Goal: Task Accomplishment & Management: Use online tool/utility

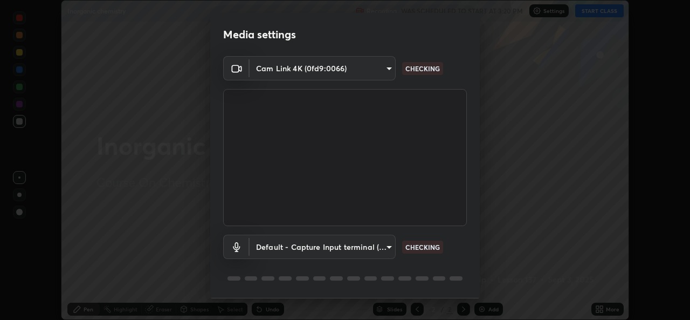
scroll to position [320, 690]
click at [387, 247] on body "Erase all Inorganic chemistry Recording WAS SCHEDULED TO START AT 3:20 PM Setti…" at bounding box center [345, 160] width 690 height 320
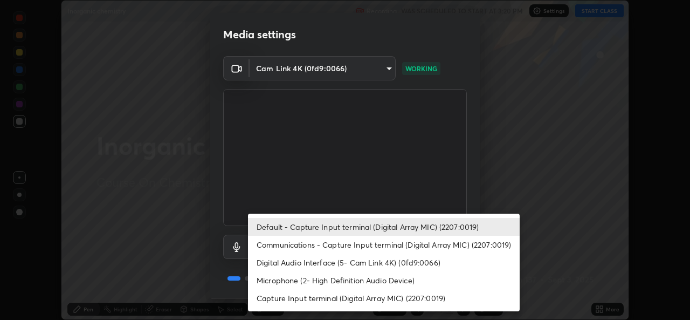
click at [372, 246] on li "Communications - Capture Input terminal (Digital Array MIC) (2207:0019)" at bounding box center [384, 245] width 272 height 18
type input "communications"
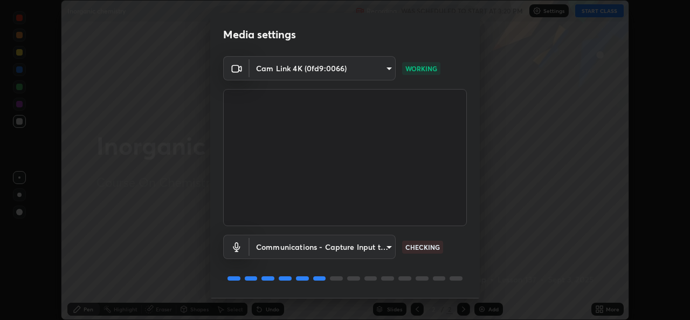
scroll to position [34, 0]
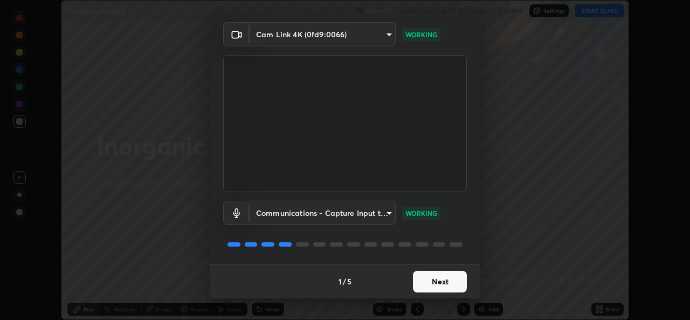
click at [450, 280] on button "Next" at bounding box center [440, 282] width 54 height 22
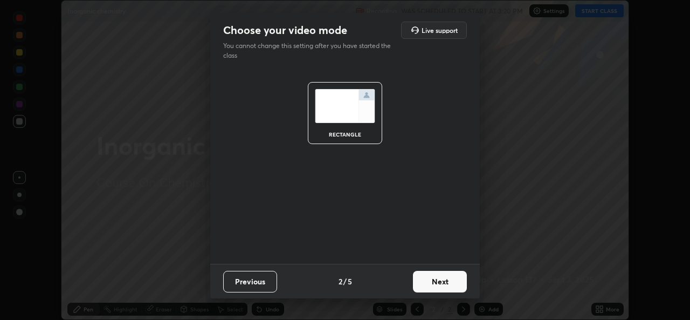
scroll to position [0, 0]
click at [454, 279] on button "Next" at bounding box center [440, 282] width 54 height 22
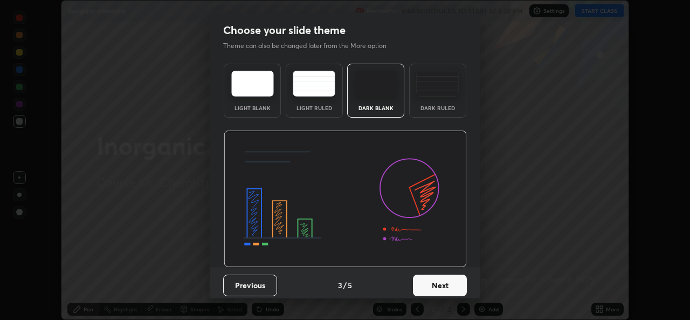
click at [449, 285] on button "Next" at bounding box center [440, 286] width 54 height 22
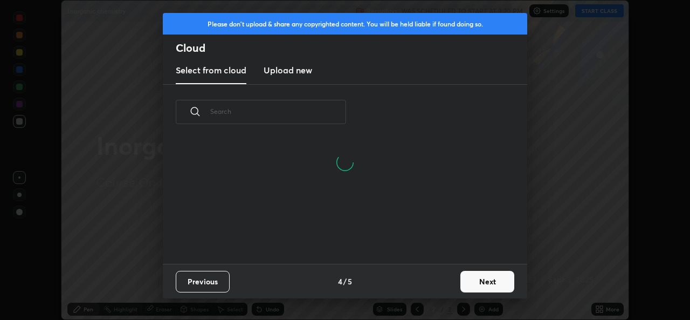
click at [493, 283] on button "Next" at bounding box center [488, 282] width 54 height 22
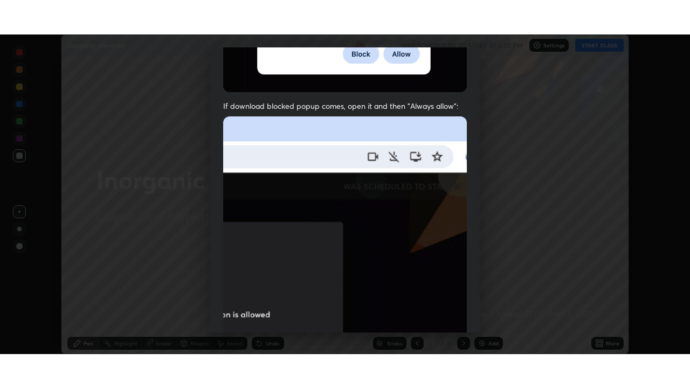
scroll to position [254, 0]
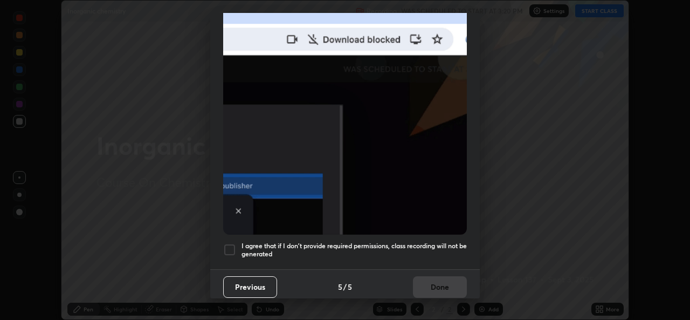
click at [236, 244] on div "I agree that if I don't provide required permissions, class recording will not …" at bounding box center [345, 249] width 244 height 13
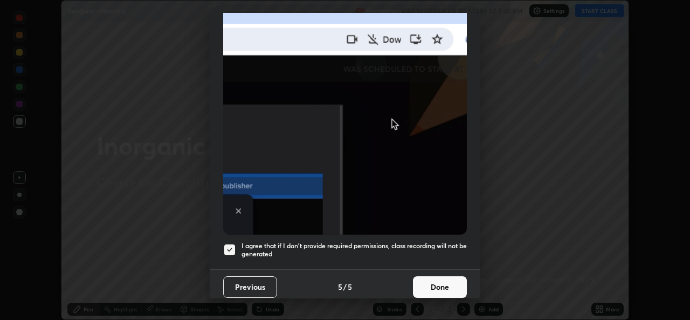
click at [439, 280] on button "Done" at bounding box center [440, 287] width 54 height 22
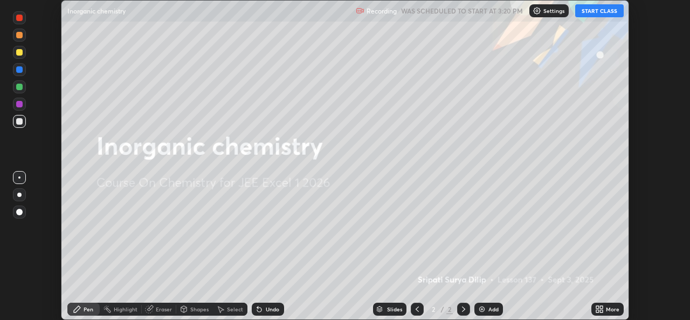
click at [600, 16] on button "START CLASS" at bounding box center [600, 10] width 49 height 13
click at [598, 311] on icon at bounding box center [598, 311] width 3 height 3
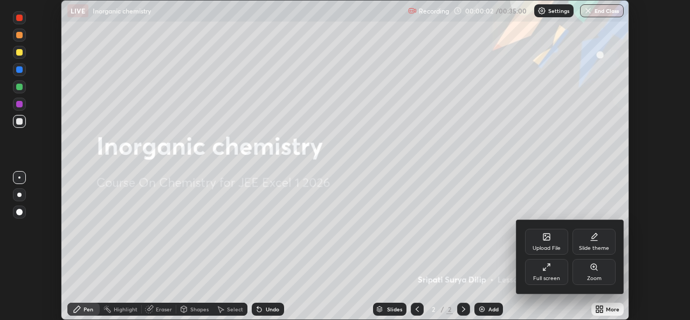
click at [554, 277] on div "Full screen" at bounding box center [546, 278] width 27 height 5
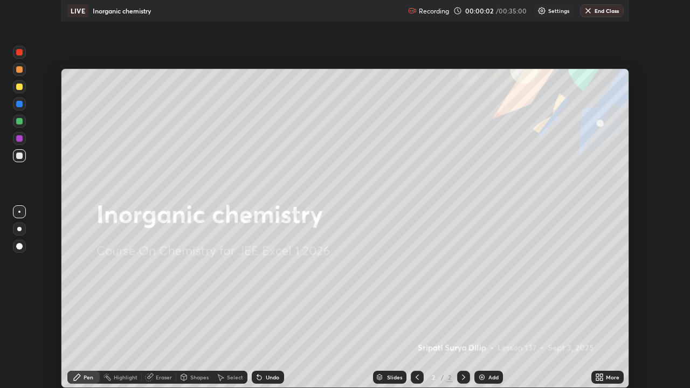
scroll to position [388, 690]
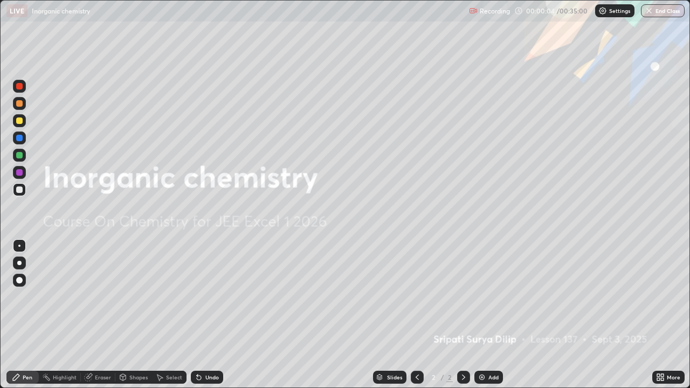
click at [484, 319] on img at bounding box center [482, 377] width 9 height 9
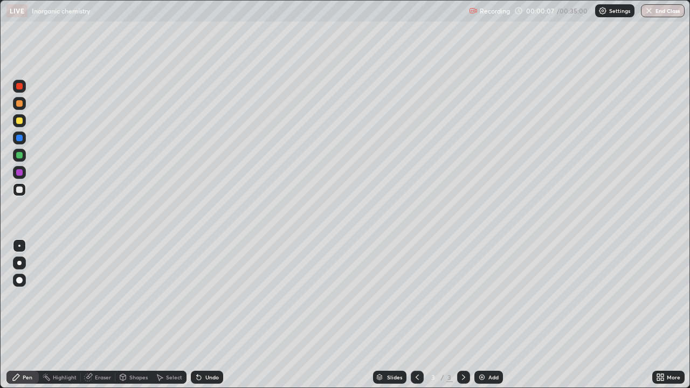
click at [21, 123] on div at bounding box center [19, 121] width 6 height 6
click at [19, 121] on div at bounding box center [19, 121] width 6 height 6
click at [19, 104] on div at bounding box center [19, 103] width 6 height 6
click at [20, 121] on div at bounding box center [19, 121] width 6 height 6
click at [199, 319] on icon at bounding box center [199, 377] width 9 height 9
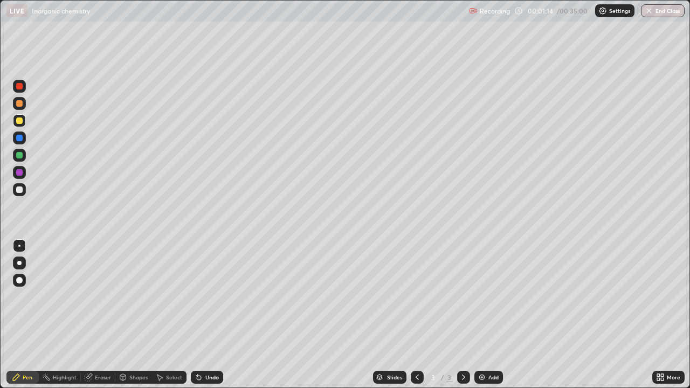
click at [201, 319] on icon at bounding box center [199, 377] width 9 height 9
click at [202, 319] on div "Undo" at bounding box center [207, 377] width 32 height 13
click at [201, 319] on icon at bounding box center [199, 377] width 9 height 9
click at [18, 157] on div at bounding box center [19, 155] width 6 height 6
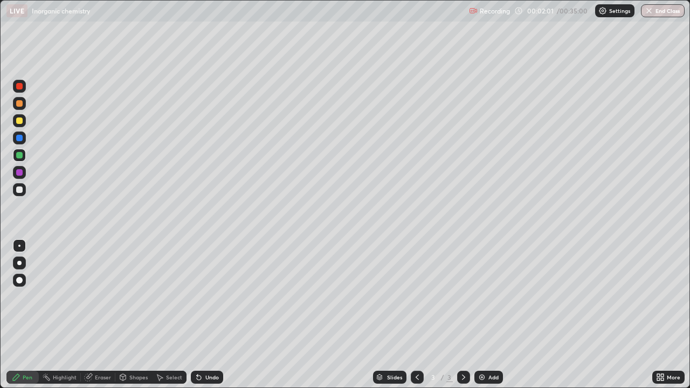
click at [20, 157] on div at bounding box center [19, 155] width 6 height 6
click at [481, 319] on img at bounding box center [482, 377] width 9 height 9
click at [21, 190] on div at bounding box center [19, 190] width 6 height 6
click at [20, 193] on div at bounding box center [19, 190] width 6 height 6
click at [482, 319] on img at bounding box center [482, 377] width 9 height 9
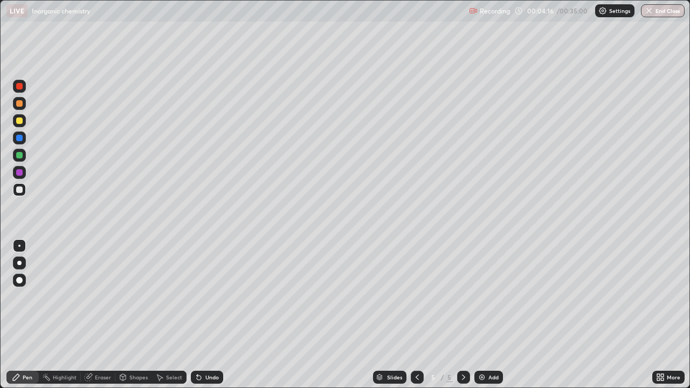
click at [19, 121] on div at bounding box center [19, 121] width 6 height 6
click at [20, 138] on div at bounding box center [19, 138] width 6 height 6
click at [16, 192] on div at bounding box center [19, 190] width 6 height 6
click at [197, 319] on icon at bounding box center [199, 378] width 4 height 4
click at [197, 319] on icon at bounding box center [197, 375] width 1 height 1
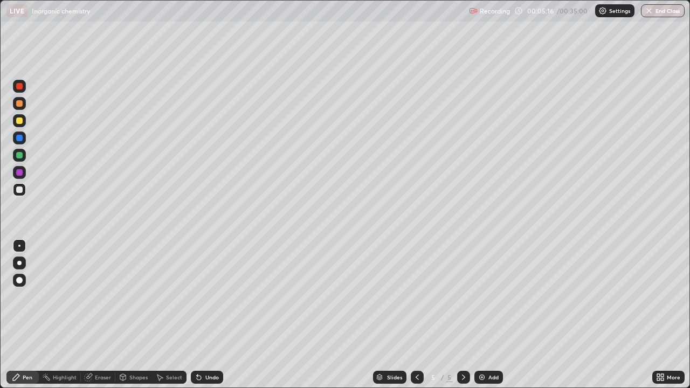
click at [197, 319] on icon at bounding box center [197, 375] width 1 height 1
click at [20, 84] on div at bounding box center [19, 86] width 6 height 6
click at [19, 196] on div at bounding box center [19, 189] width 13 height 13
click at [461, 319] on icon at bounding box center [464, 377] width 9 height 9
click at [480, 319] on img at bounding box center [482, 377] width 9 height 9
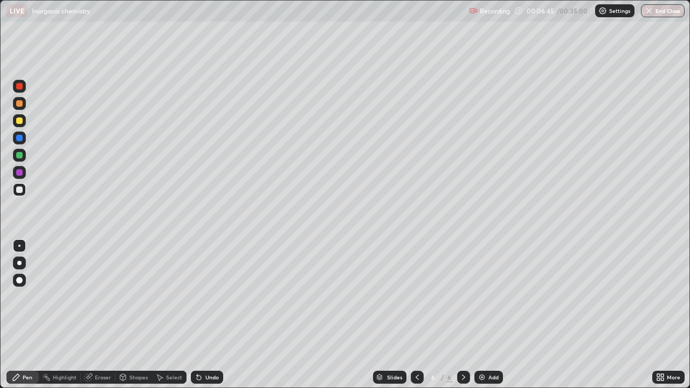
click at [19, 104] on div at bounding box center [19, 103] width 6 height 6
click at [19, 123] on div at bounding box center [19, 121] width 6 height 6
click at [19, 122] on div at bounding box center [19, 121] width 6 height 6
click at [202, 319] on div "Undo" at bounding box center [207, 377] width 32 height 13
click at [21, 156] on div at bounding box center [19, 155] width 6 height 6
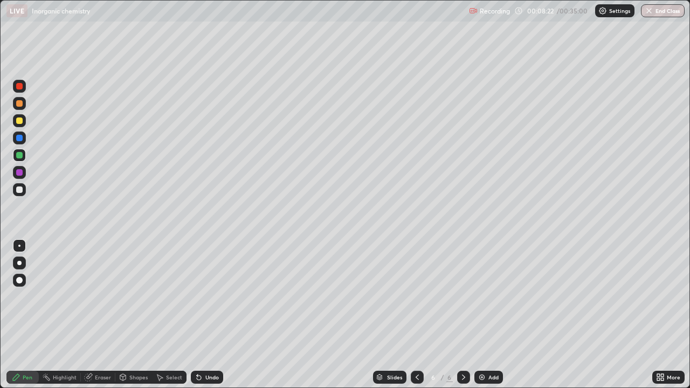
click at [19, 156] on div at bounding box center [19, 155] width 6 height 6
click at [197, 319] on icon at bounding box center [197, 375] width 1 height 1
click at [198, 319] on icon at bounding box center [199, 378] width 4 height 4
click at [197, 319] on icon at bounding box center [199, 378] width 4 height 4
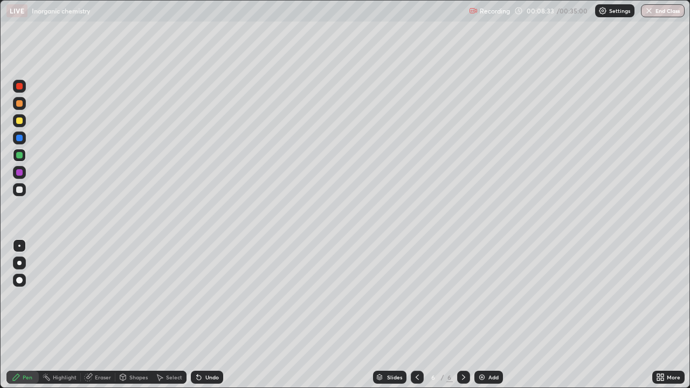
click at [197, 319] on icon at bounding box center [197, 375] width 1 height 1
click at [200, 319] on icon at bounding box center [199, 378] width 4 height 4
click at [20, 190] on div at bounding box center [19, 190] width 6 height 6
click at [21, 194] on div at bounding box center [19, 189] width 13 height 13
click at [22, 173] on div at bounding box center [19, 172] width 6 height 6
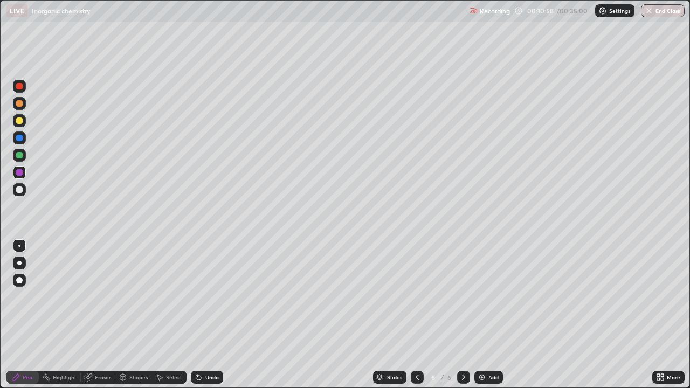
click at [24, 174] on div at bounding box center [19, 172] width 13 height 13
click at [478, 319] on img at bounding box center [482, 377] width 9 height 9
click at [19, 105] on div at bounding box center [19, 103] width 6 height 6
click at [22, 122] on div at bounding box center [19, 121] width 6 height 6
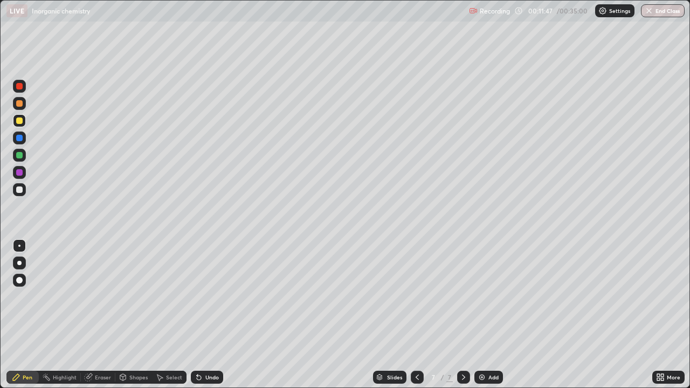
click at [24, 157] on div at bounding box center [19, 155] width 13 height 13
click at [22, 157] on div at bounding box center [19, 155] width 6 height 6
click at [19, 190] on div at bounding box center [19, 190] width 6 height 6
click at [19, 104] on div at bounding box center [19, 103] width 6 height 6
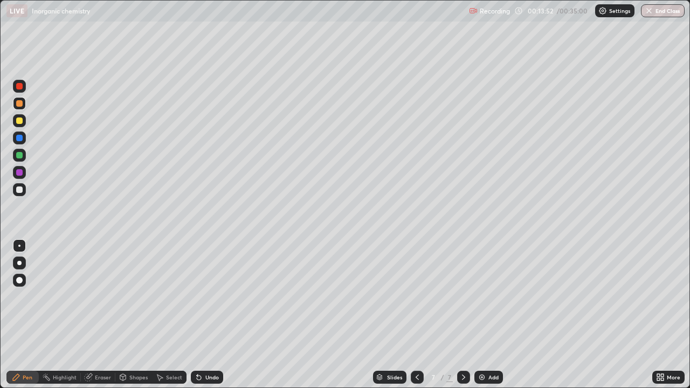
click at [20, 121] on div at bounding box center [19, 121] width 6 height 6
click at [23, 125] on div at bounding box center [19, 120] width 13 height 13
click at [479, 319] on img at bounding box center [482, 377] width 9 height 9
click at [20, 160] on div at bounding box center [19, 155] width 13 height 13
click at [19, 156] on div at bounding box center [19, 155] width 6 height 6
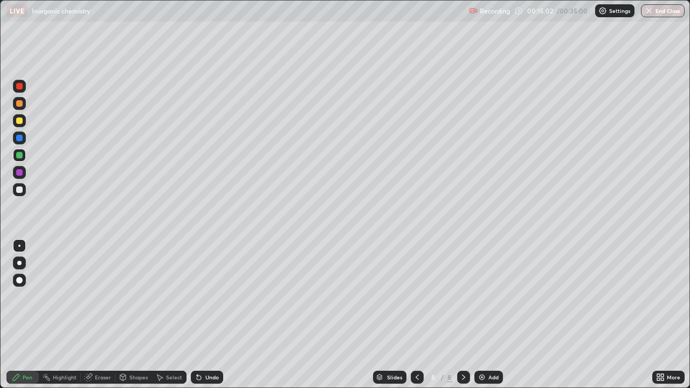
click at [19, 125] on div at bounding box center [19, 120] width 13 height 13
click at [20, 121] on div at bounding box center [19, 121] width 6 height 6
click at [415, 319] on icon at bounding box center [417, 377] width 9 height 9
click at [416, 319] on icon at bounding box center [417, 377] width 9 height 9
click at [462, 319] on icon at bounding box center [464, 377] width 9 height 9
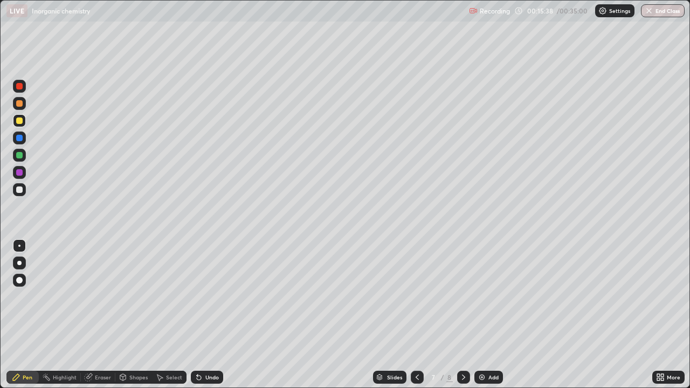
click at [462, 319] on icon at bounding box center [464, 377] width 9 height 9
click at [198, 319] on icon at bounding box center [199, 378] width 4 height 4
click at [197, 319] on icon at bounding box center [199, 378] width 4 height 4
click at [199, 319] on icon at bounding box center [199, 377] width 9 height 9
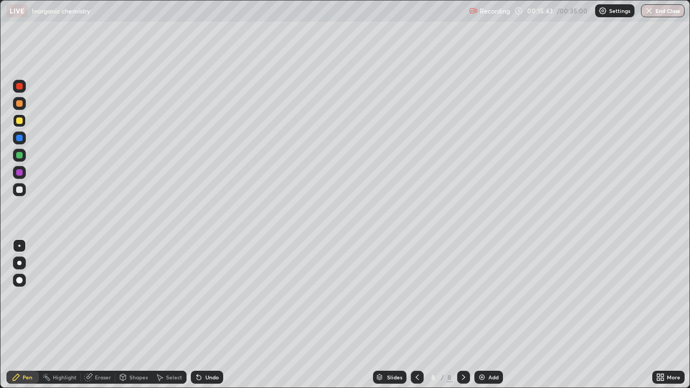
click at [197, 319] on icon at bounding box center [199, 378] width 4 height 4
click at [200, 319] on icon at bounding box center [199, 378] width 4 height 4
click at [19, 191] on div at bounding box center [19, 190] width 6 height 6
click at [19, 190] on div at bounding box center [19, 190] width 6 height 6
click at [416, 319] on icon at bounding box center [417, 377] width 9 height 9
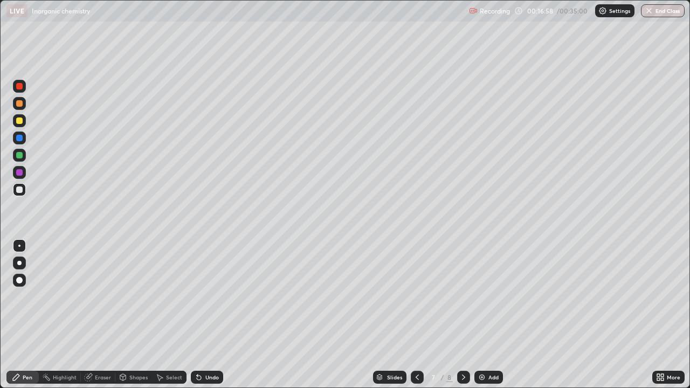
click at [415, 319] on icon at bounding box center [417, 377] width 9 height 9
click at [416, 319] on icon at bounding box center [417, 377] width 9 height 9
click at [412, 319] on div at bounding box center [417, 377] width 13 height 13
click at [463, 319] on icon at bounding box center [464, 377] width 9 height 9
click at [19, 92] on div at bounding box center [19, 86] width 13 height 13
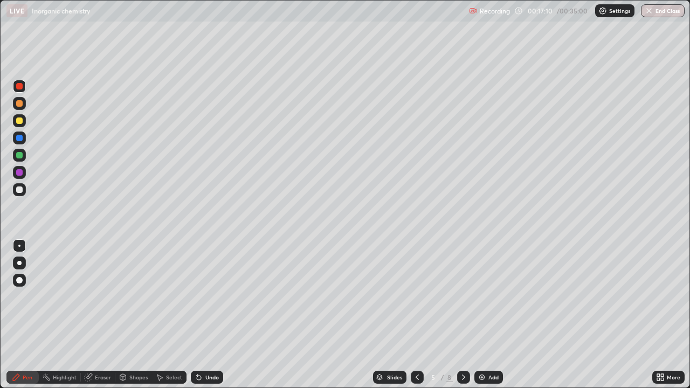
click at [19, 87] on div at bounding box center [19, 86] width 6 height 6
click at [463, 319] on icon at bounding box center [464, 377] width 9 height 9
click at [462, 319] on icon at bounding box center [464, 377] width 9 height 9
click at [461, 319] on icon at bounding box center [464, 377] width 9 height 9
click at [464, 319] on icon at bounding box center [464, 377] width 9 height 9
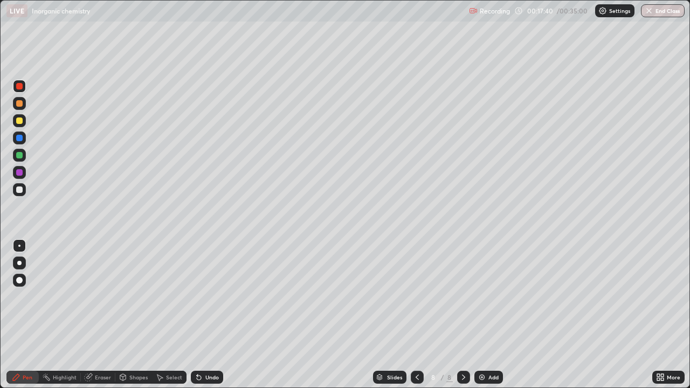
click at [463, 319] on icon at bounding box center [464, 377] width 9 height 9
click at [483, 319] on img at bounding box center [482, 377] width 9 height 9
click at [416, 319] on icon at bounding box center [417, 377] width 9 height 9
click at [417, 319] on icon at bounding box center [417, 377] width 9 height 9
click at [462, 319] on icon at bounding box center [463, 377] width 3 height 5
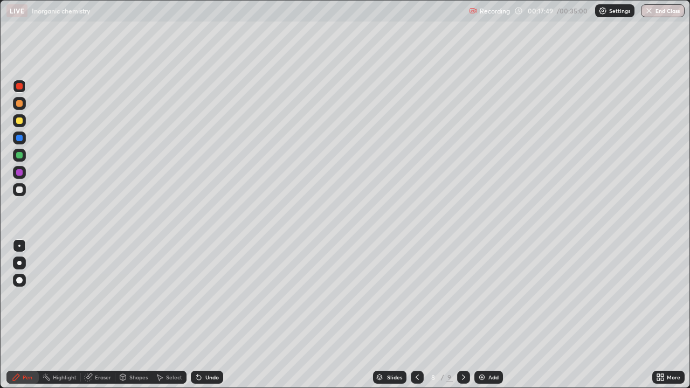
click at [21, 158] on div at bounding box center [19, 155] width 6 height 6
click at [463, 319] on icon at bounding box center [464, 377] width 9 height 9
click at [19, 156] on div at bounding box center [19, 155] width 6 height 6
click at [23, 160] on div at bounding box center [19, 155] width 13 height 13
click at [478, 319] on img at bounding box center [482, 377] width 9 height 9
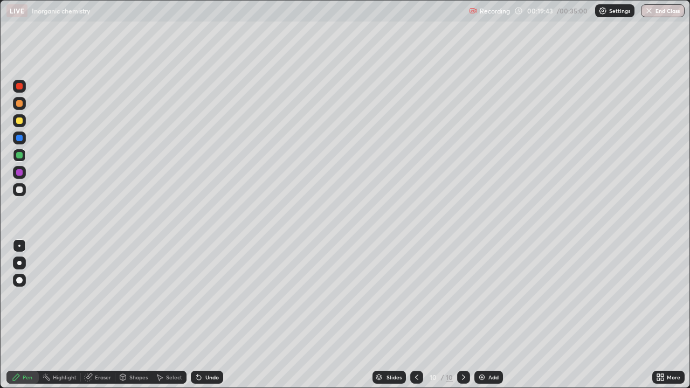
click at [20, 121] on div at bounding box center [19, 121] width 6 height 6
click at [19, 121] on div at bounding box center [19, 121] width 6 height 6
click at [20, 156] on div at bounding box center [19, 155] width 6 height 6
click at [20, 155] on div at bounding box center [19, 155] width 6 height 6
click at [20, 125] on div at bounding box center [19, 120] width 13 height 13
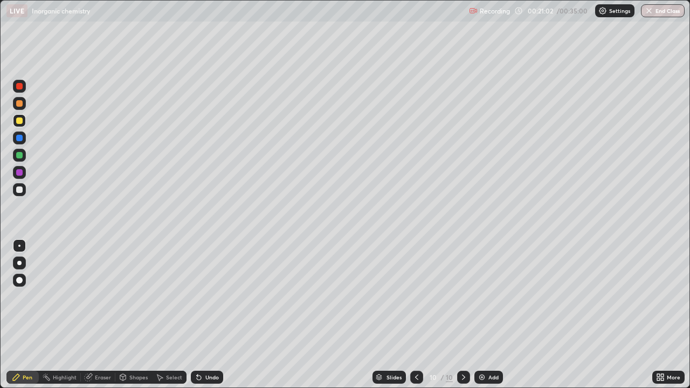
click at [17, 193] on div at bounding box center [19, 189] width 13 height 13
click at [19, 191] on div at bounding box center [19, 190] width 6 height 6
click at [482, 319] on img at bounding box center [482, 377] width 9 height 9
click at [22, 108] on div at bounding box center [19, 103] width 13 height 13
click at [19, 104] on div at bounding box center [19, 103] width 6 height 6
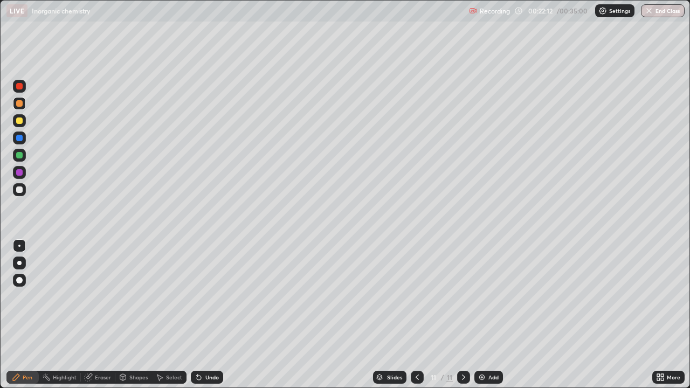
click at [19, 104] on div at bounding box center [19, 103] width 6 height 6
click at [21, 193] on div at bounding box center [19, 190] width 6 height 6
click at [21, 194] on div at bounding box center [19, 189] width 13 height 13
click at [197, 319] on icon at bounding box center [199, 378] width 4 height 4
click at [416, 319] on icon at bounding box center [417, 377] width 9 height 9
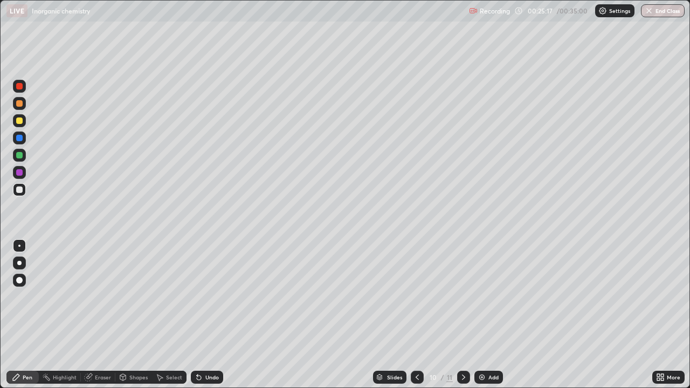
click at [416, 319] on icon at bounding box center [417, 377] width 9 height 9
click at [416, 319] on icon at bounding box center [417, 377] width 3 height 5
click at [417, 319] on icon at bounding box center [417, 377] width 9 height 9
click at [416, 319] on icon at bounding box center [417, 377] width 9 height 9
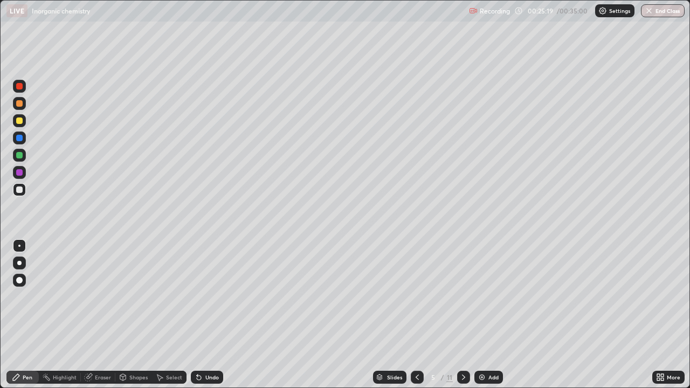
click at [417, 319] on icon at bounding box center [417, 377] width 9 height 9
click at [418, 319] on icon at bounding box center [417, 377] width 9 height 9
click at [416, 319] on icon at bounding box center [417, 377] width 9 height 9
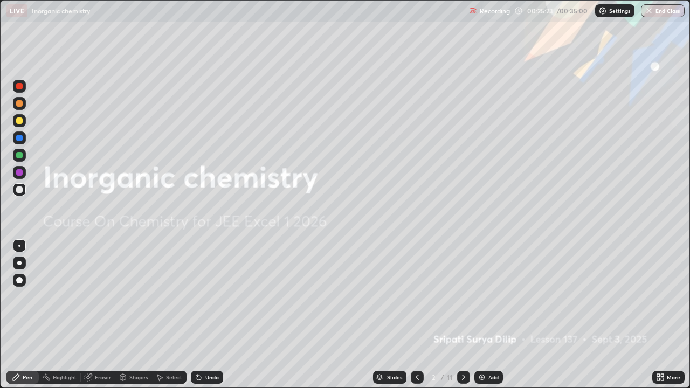
click at [462, 319] on icon at bounding box center [464, 377] width 9 height 9
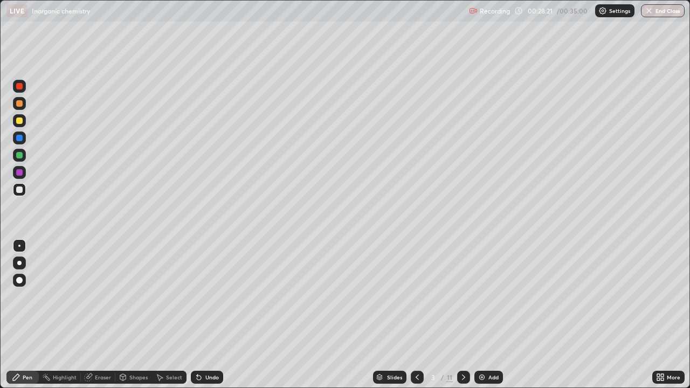
click at [462, 319] on icon at bounding box center [464, 377] width 9 height 9
click at [463, 319] on icon at bounding box center [464, 377] width 9 height 9
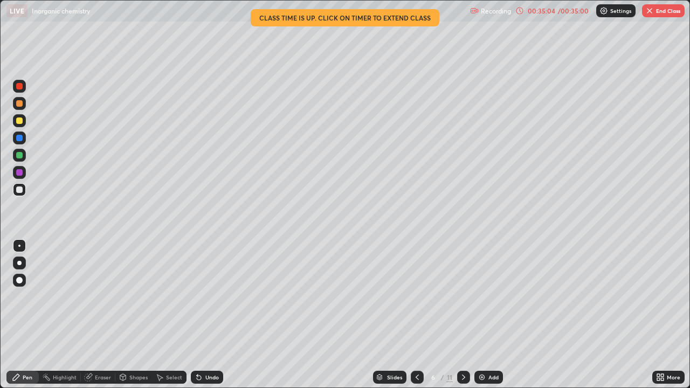
click at [463, 319] on icon at bounding box center [464, 377] width 9 height 9
click at [86, 319] on icon at bounding box center [88, 377] width 7 height 7
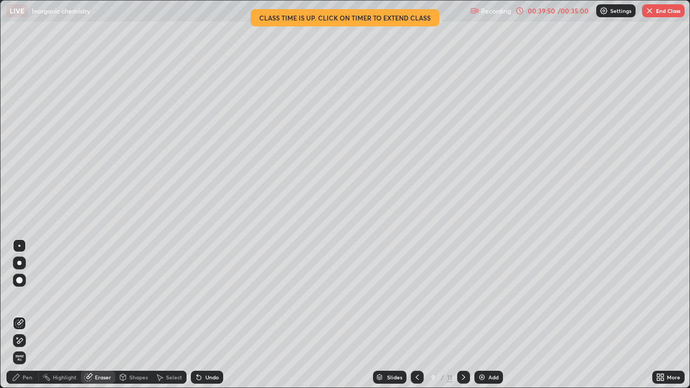
click at [28, 319] on div "Pen" at bounding box center [28, 377] width 10 height 5
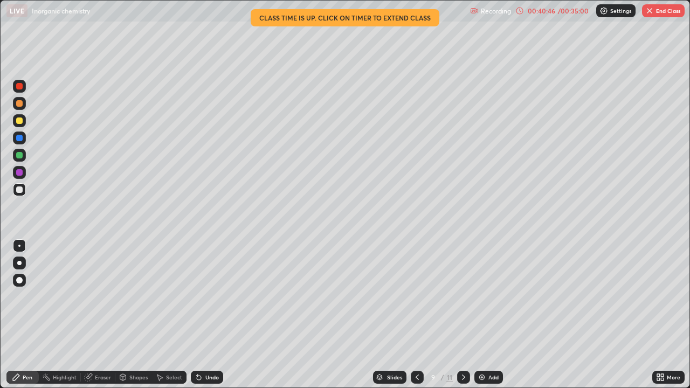
click at [463, 319] on icon at bounding box center [464, 377] width 9 height 9
click at [462, 319] on icon at bounding box center [464, 377] width 9 height 9
click at [86, 319] on icon at bounding box center [88, 377] width 7 height 7
click at [88, 319] on icon at bounding box center [88, 377] width 7 height 7
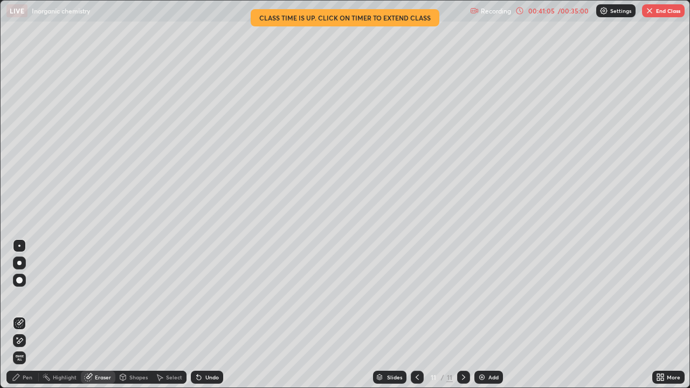
click at [19, 319] on icon at bounding box center [16, 377] width 9 height 9
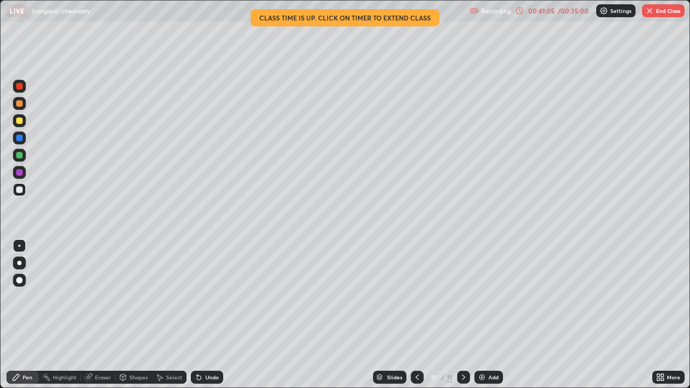
click at [18, 319] on icon at bounding box center [16, 377] width 9 height 9
click at [420, 319] on icon at bounding box center [417, 377] width 9 height 9
click at [416, 319] on icon at bounding box center [417, 377] width 9 height 9
click at [463, 319] on icon at bounding box center [464, 377] width 9 height 9
click at [462, 319] on icon at bounding box center [464, 377] width 9 height 9
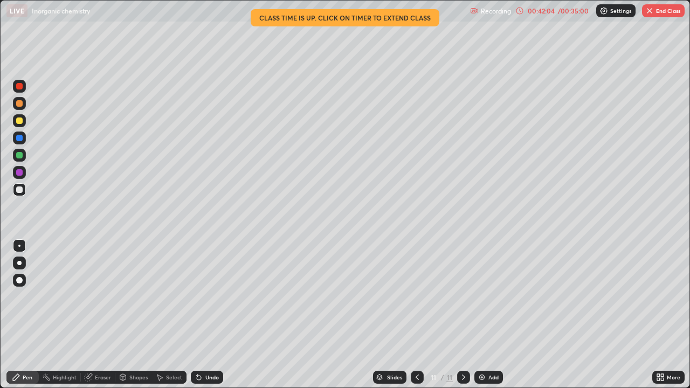
click at [416, 319] on icon at bounding box center [417, 377] width 9 height 9
click at [462, 319] on icon at bounding box center [464, 377] width 9 height 9
click at [463, 319] on icon at bounding box center [464, 377] width 9 height 9
click at [659, 16] on button "End Class" at bounding box center [663, 10] width 43 height 13
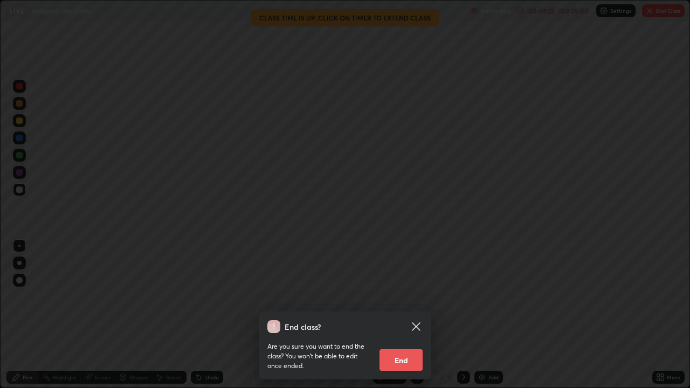
click at [394, 319] on button "End" at bounding box center [401, 361] width 43 height 22
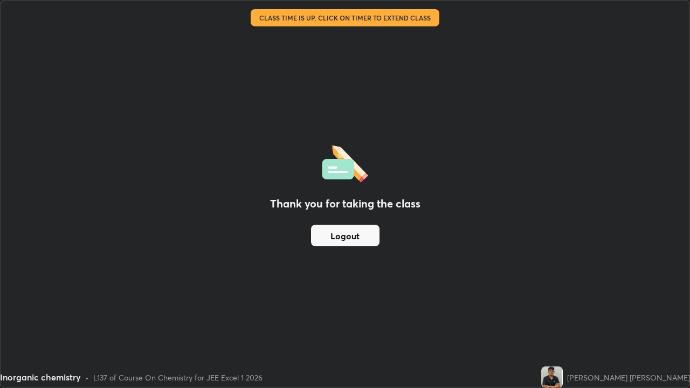
click at [365, 236] on button "Logout" at bounding box center [345, 236] width 69 height 22
click at [361, 238] on button "Logout" at bounding box center [345, 236] width 69 height 22
click at [359, 236] on button "Logout" at bounding box center [345, 236] width 69 height 22
